Goal: Check status: Check status

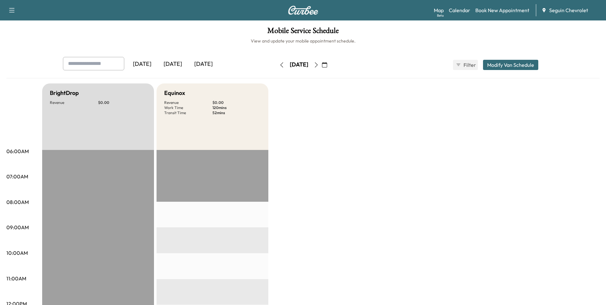
click at [276, 68] on button "button" at bounding box center [281, 65] width 11 height 10
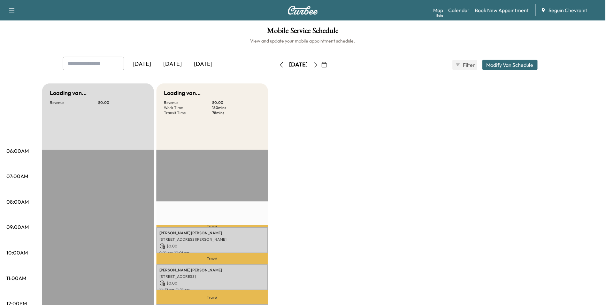
click at [276, 68] on button "button" at bounding box center [281, 65] width 11 height 10
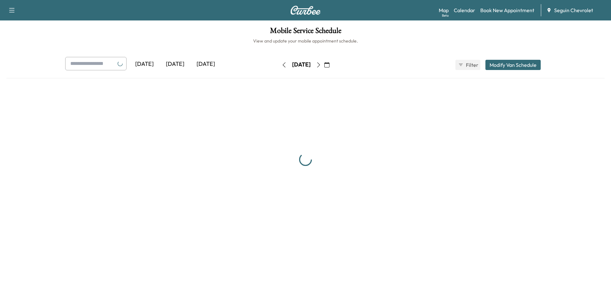
click at [279, 68] on button "button" at bounding box center [284, 65] width 11 height 10
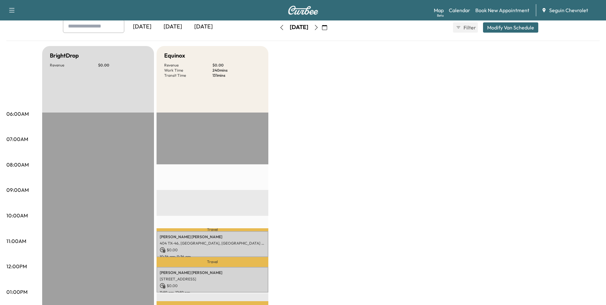
scroll to position [32, 0]
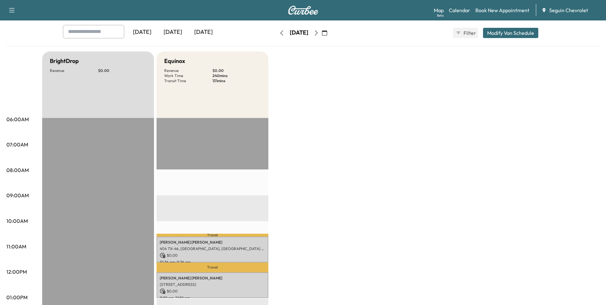
click at [319, 31] on icon "button" at bounding box center [316, 32] width 5 height 5
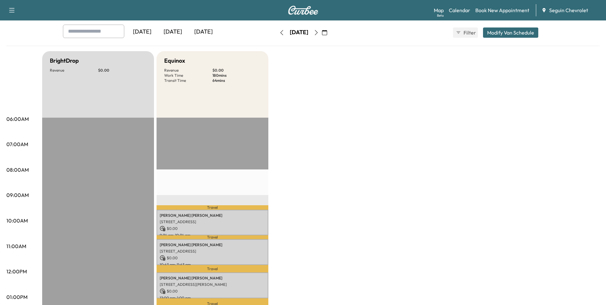
scroll to position [32, 0]
click at [319, 35] on icon "button" at bounding box center [316, 32] width 5 height 5
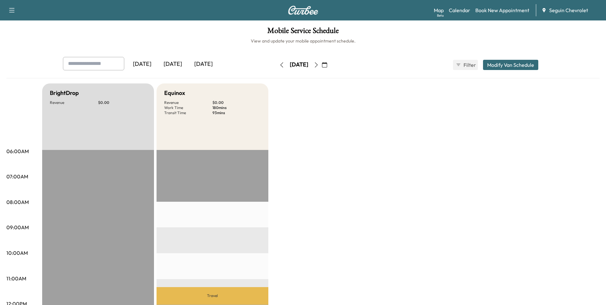
click at [319, 65] on icon "button" at bounding box center [316, 64] width 5 height 5
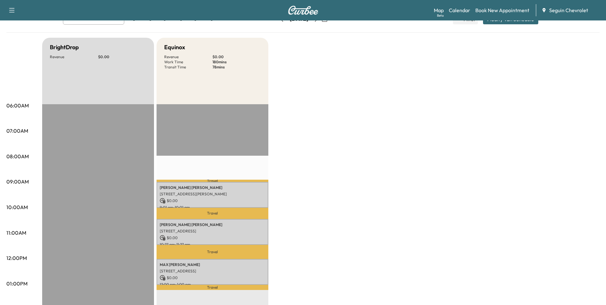
scroll to position [32, 0]
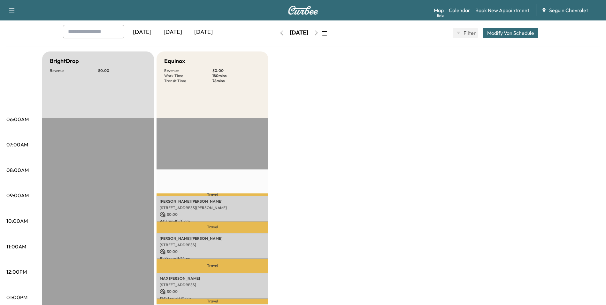
click at [322, 32] on button "button" at bounding box center [316, 33] width 11 height 10
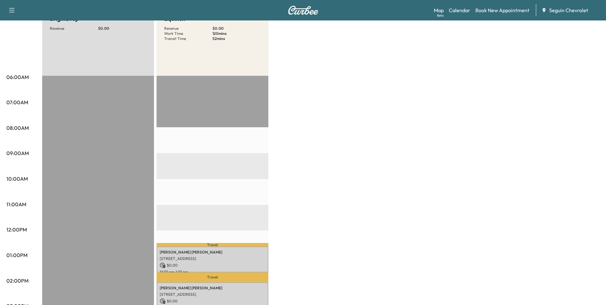
scroll to position [128, 0]
